Goal: Task Accomplishment & Management: Use online tool/utility

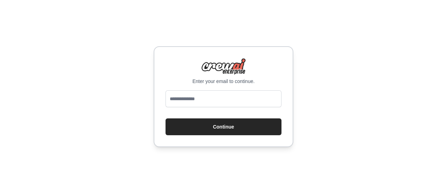
click at [216, 100] on input "email" at bounding box center [224, 98] width 116 height 17
type input "**********"
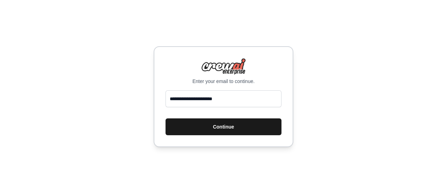
click at [230, 130] on button "Continue" at bounding box center [224, 126] width 116 height 17
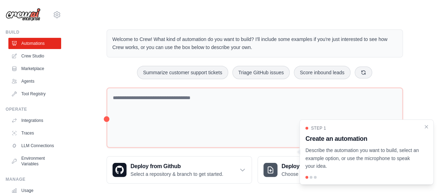
click at [320, 149] on p "Describe the automation you want to build, select an example option, or use the…" at bounding box center [362, 158] width 114 height 24
click at [113, 63] on div "Welcome to Crew! What kind of automation do you want to build? I'll include som…" at bounding box center [254, 106] width 313 height 176
click at [426, 126] on icon "Close walkthrough" at bounding box center [426, 125] width 3 height 3
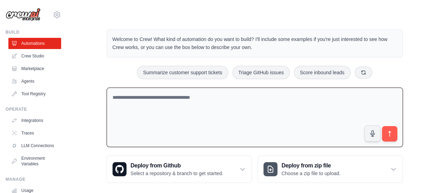
click at [312, 100] on textarea at bounding box center [255, 117] width 296 height 60
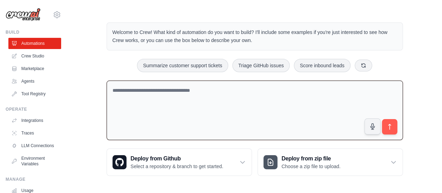
click at [255, 115] on textarea at bounding box center [255, 110] width 296 height 60
click at [203, 106] on textarea at bounding box center [255, 110] width 296 height 60
type textarea "**********"
click at [395, 129] on button "submit" at bounding box center [389, 126] width 16 height 16
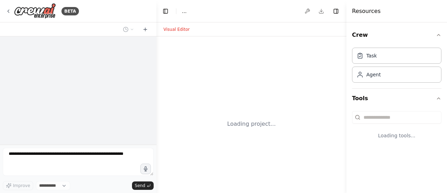
select select "****"
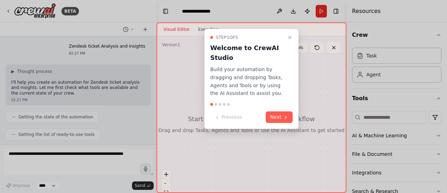
scroll to position [36, 0]
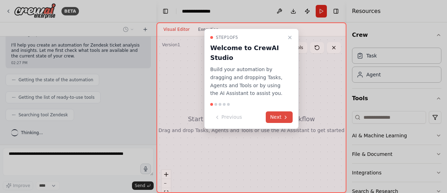
click at [280, 118] on button "Next" at bounding box center [279, 117] width 27 height 12
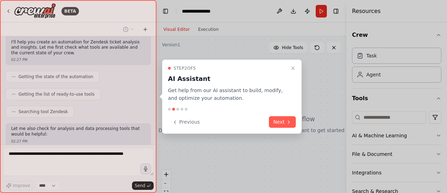
scroll to position [82, 0]
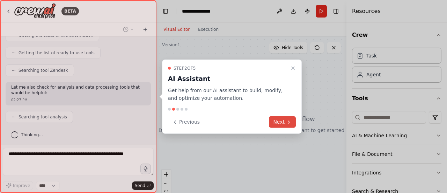
click at [283, 124] on button "Next" at bounding box center [282, 122] width 27 height 12
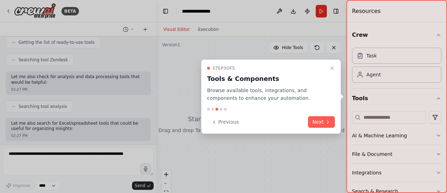
scroll to position [128, 0]
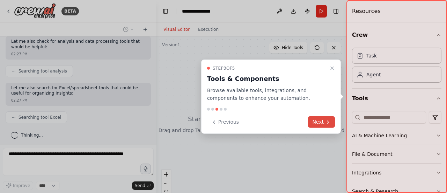
click at [325, 121] on button "Next" at bounding box center [321, 122] width 27 height 12
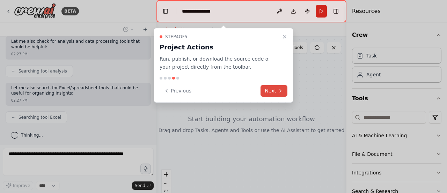
click at [273, 90] on button "Next" at bounding box center [274, 91] width 27 height 12
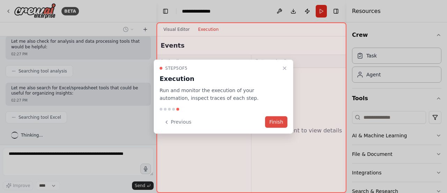
click at [279, 119] on button "Finish" at bounding box center [276, 122] width 22 height 12
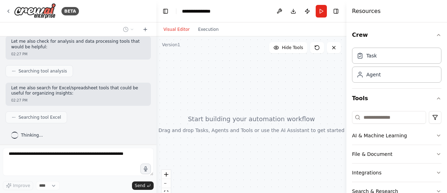
click at [81, 113] on div "Searching tool Excel" at bounding box center [78, 117] width 145 height 12
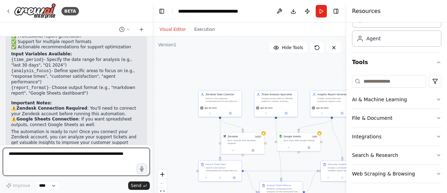
scroll to position [649, 0]
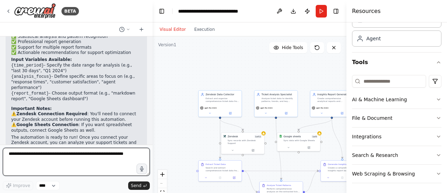
drag, startPoint x: 155, startPoint y: 133, endPoint x: 153, endPoint y: 114, distance: 19.3
click at [153, 114] on div "BETA Zendesk ticket Analysis and Insights 02:27 PM ▶ Thought process I'll help …" at bounding box center [223, 96] width 447 height 193
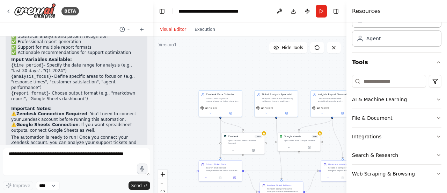
drag, startPoint x: 31, startPoint y: 99, endPoint x: 39, endPoint y: 100, distance: 8.4
click at [31, 111] on p "⚠️ Zendesk Connection Required : You'll need to connect your Zendesk account be…" at bounding box center [76, 122] width 131 height 22
drag, startPoint x: 78, startPoint y: 103, endPoint x: 132, endPoint y: 109, distance: 53.7
click at [132, 111] on p "⚠️ Zendesk Connection Required : You'll need to connect your Zendesk account be…" at bounding box center [76, 122] width 131 height 22
click at [23, 135] on p "The automation is ready to run! Once you connect your Zendesk account, you can …" at bounding box center [76, 146] width 131 height 22
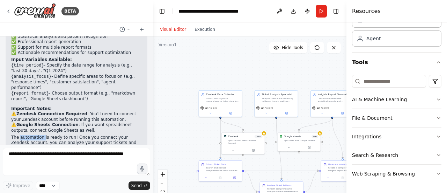
click at [23, 135] on p "The automation is ready to run! Once you connect your Zendesk account, you can …" at bounding box center [76, 146] width 131 height 22
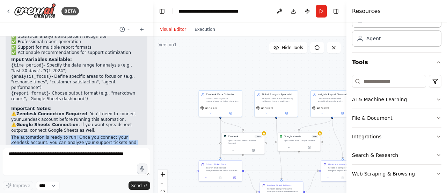
click at [23, 135] on p "The automation is ready to run! Once you connect your Zendesk account, you can …" at bounding box center [76, 146] width 131 height 22
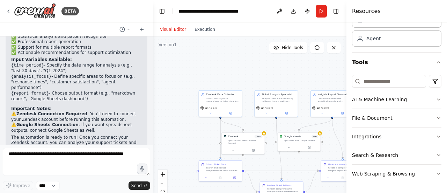
click at [13, 111] on p "⚠️ Zendesk Connection Required : You'll need to connect your Zendesk account be…" at bounding box center [76, 122] width 131 height 22
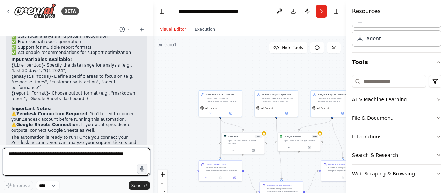
click at [48, 156] on textarea at bounding box center [76, 161] width 147 height 28
click at [89, 158] on textarea at bounding box center [76, 161] width 147 height 28
click at [56, 155] on textarea "**********" at bounding box center [76, 161] width 147 height 28
type textarea "**********"
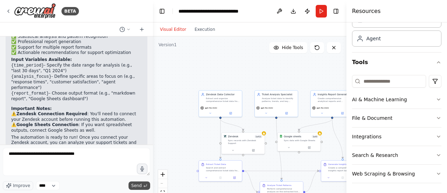
click at [140, 187] on span "Send" at bounding box center [136, 185] width 10 height 6
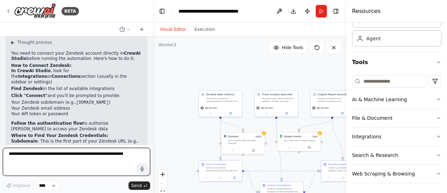
scroll to position [774, 0]
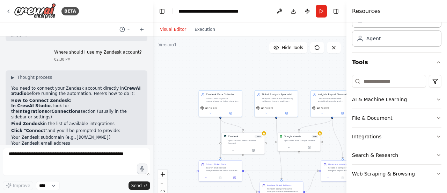
click at [30, 103] on strong "In CrewAI Studio" at bounding box center [30, 105] width 39 height 5
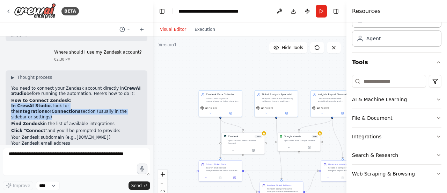
click at [30, 103] on strong "In CrewAI Studio" at bounding box center [30, 105] width 39 height 5
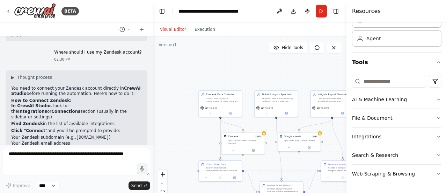
click at [76, 103] on ol "In CrewAI Studio , look for the Integrations or Connections section (usually in…" at bounding box center [76, 134] width 131 height 63
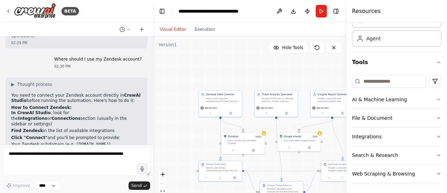
scroll to position [739, 0]
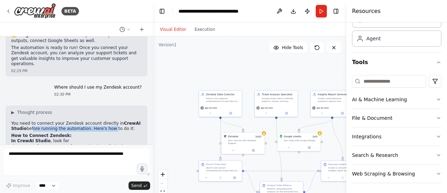
drag, startPoint x: 30, startPoint y: 102, endPoint x: 104, endPoint y: 102, distance: 74.4
click at [104, 121] on p "You need to connect your Zendesk account directly in CrewAI Studio before runni…" at bounding box center [76, 126] width 131 height 11
click at [99, 133] on h2 "How to Connect Zendesk:" at bounding box center [76, 136] width 131 height 6
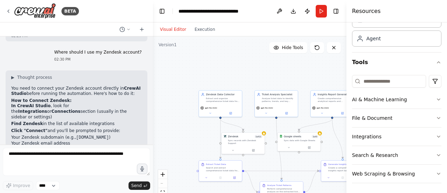
scroll to position [808, 0]
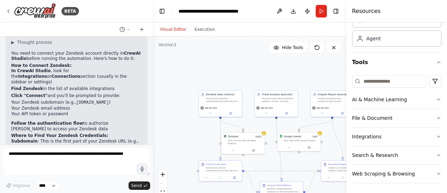
click at [176, 30] on button "Visual Editor" at bounding box center [173, 29] width 35 height 8
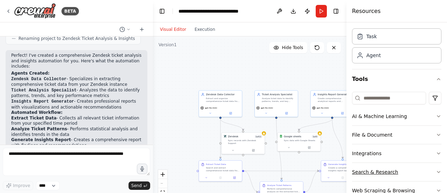
scroll to position [35, 0]
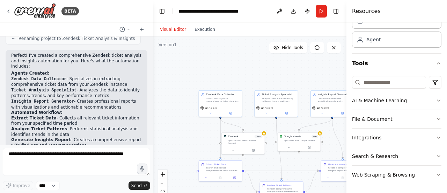
click at [381, 142] on button "Integrations" at bounding box center [396, 137] width 89 height 18
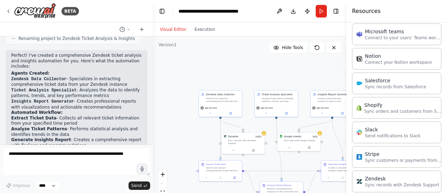
scroll to position [502, 0]
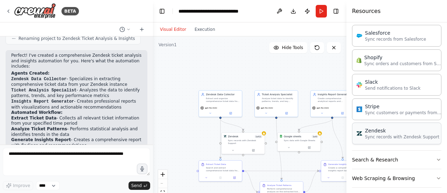
click at [375, 127] on div "Zendesk" at bounding box center [402, 130] width 74 height 7
click at [376, 134] on p "Sync records with Zendesk Support" at bounding box center [402, 137] width 74 height 6
click at [376, 128] on div "Zendesk" at bounding box center [402, 130] width 74 height 7
click at [413, 134] on p "Sync records with Zendesk Support" at bounding box center [402, 137] width 74 height 6
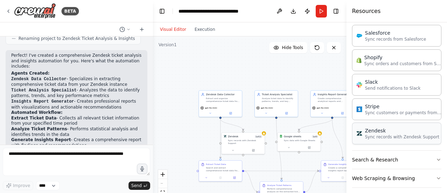
click at [379, 134] on p "Sync records with Zendesk Support" at bounding box center [402, 137] width 74 height 6
click at [378, 134] on p "Sync records with Zendesk Support" at bounding box center [402, 137] width 74 height 6
click at [376, 128] on div "Zendesk" at bounding box center [402, 130] width 74 height 7
click at [378, 134] on p "Sync records with Zendesk Support" at bounding box center [402, 137] width 74 height 6
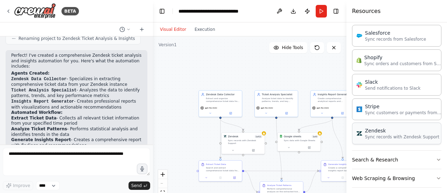
click at [433, 137] on div "Zendesk Sync records with Zendesk Support" at bounding box center [396, 133] width 89 height 22
click at [325, 78] on div "Zendesk 0 of 11 Sync records with Zendesk Support" at bounding box center [310, 79] width 35 height 10
click at [326, 65] on icon at bounding box center [324, 65] width 4 height 4
click at [309, 66] on button "Confirm" at bounding box center [303, 65] width 25 height 8
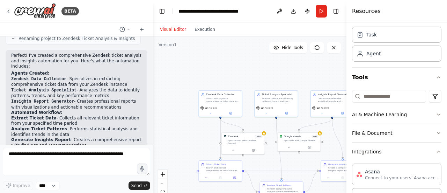
scroll to position [0, 0]
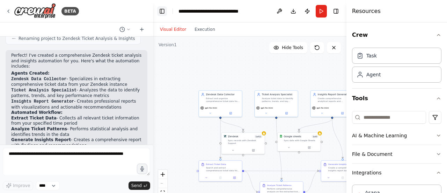
click at [164, 11] on button "Toggle Left Sidebar" at bounding box center [162, 11] width 10 height 10
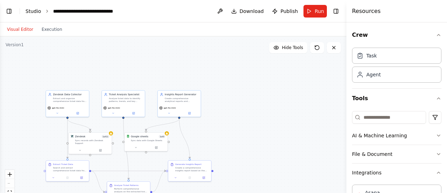
click at [37, 13] on link "Studio" at bounding box center [34, 11] width 16 height 6
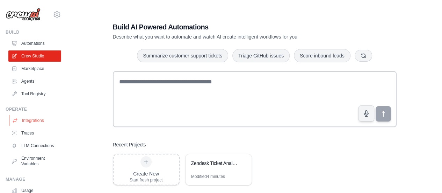
click at [31, 121] on link "Integrations" at bounding box center [35, 120] width 53 height 11
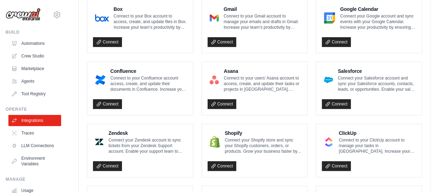
scroll to position [245, 0]
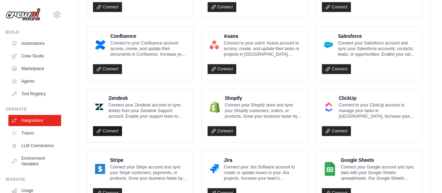
click at [108, 129] on link "Connect" at bounding box center [107, 131] width 29 height 10
click at [106, 129] on link "Connect" at bounding box center [107, 131] width 29 height 10
click at [99, 129] on icon at bounding box center [98, 130] width 5 height 5
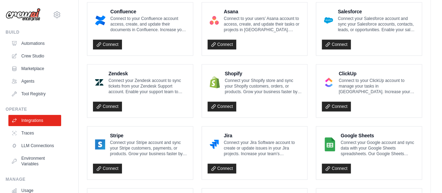
scroll to position [217, 0]
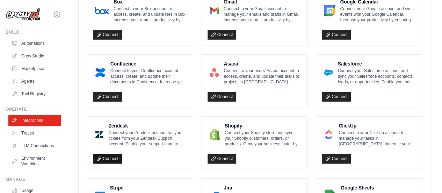
click at [109, 158] on link "Connect" at bounding box center [107, 158] width 29 height 10
click at [112, 155] on link "Connect" at bounding box center [107, 158] width 29 height 10
